Goal: Task Accomplishment & Management: Manage account settings

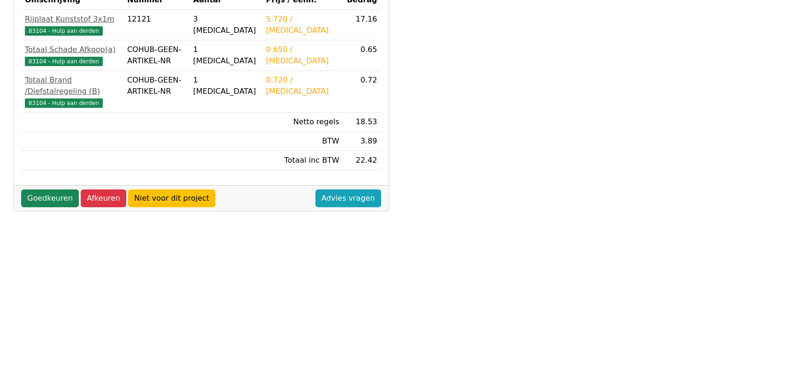
scroll to position [260, 0]
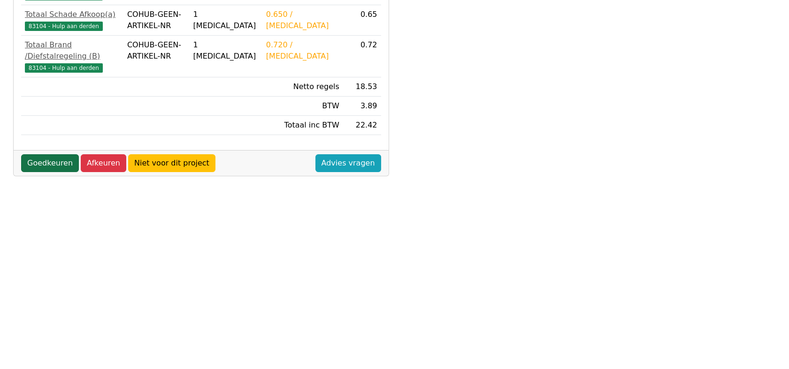
click at [41, 154] on link "Goedkeuren" at bounding box center [50, 163] width 58 height 18
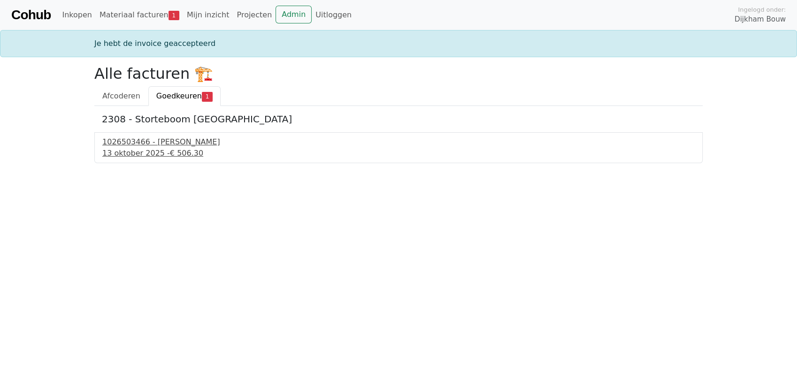
click at [155, 139] on div "1026503466 - Boels Verhuur" at bounding box center [398, 142] width 592 height 11
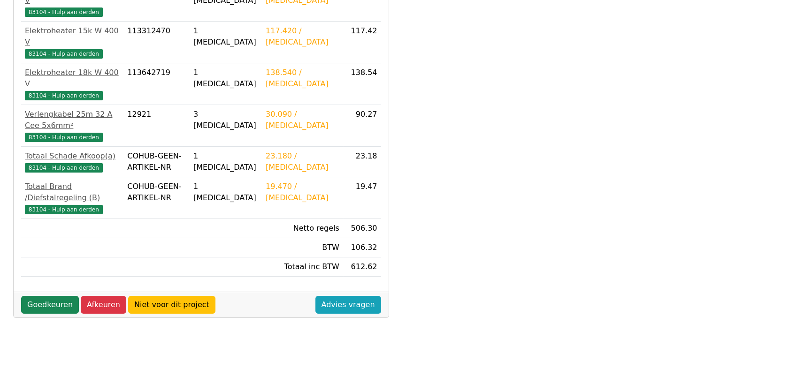
scroll to position [274, 0]
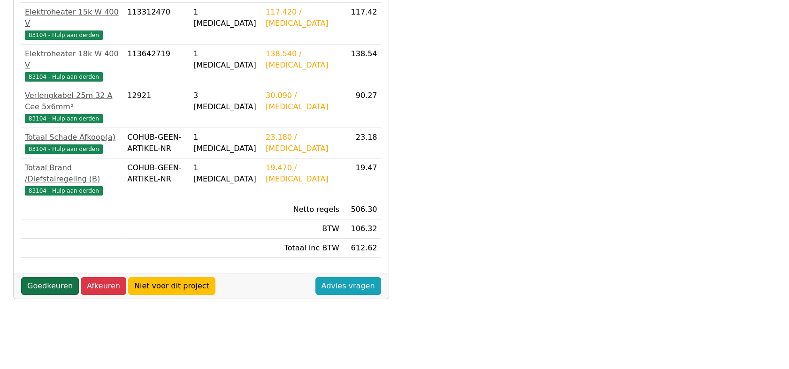
click at [39, 277] on link "Goedkeuren" at bounding box center [50, 286] width 58 height 18
